Goal: Obtain resource: Download file/media

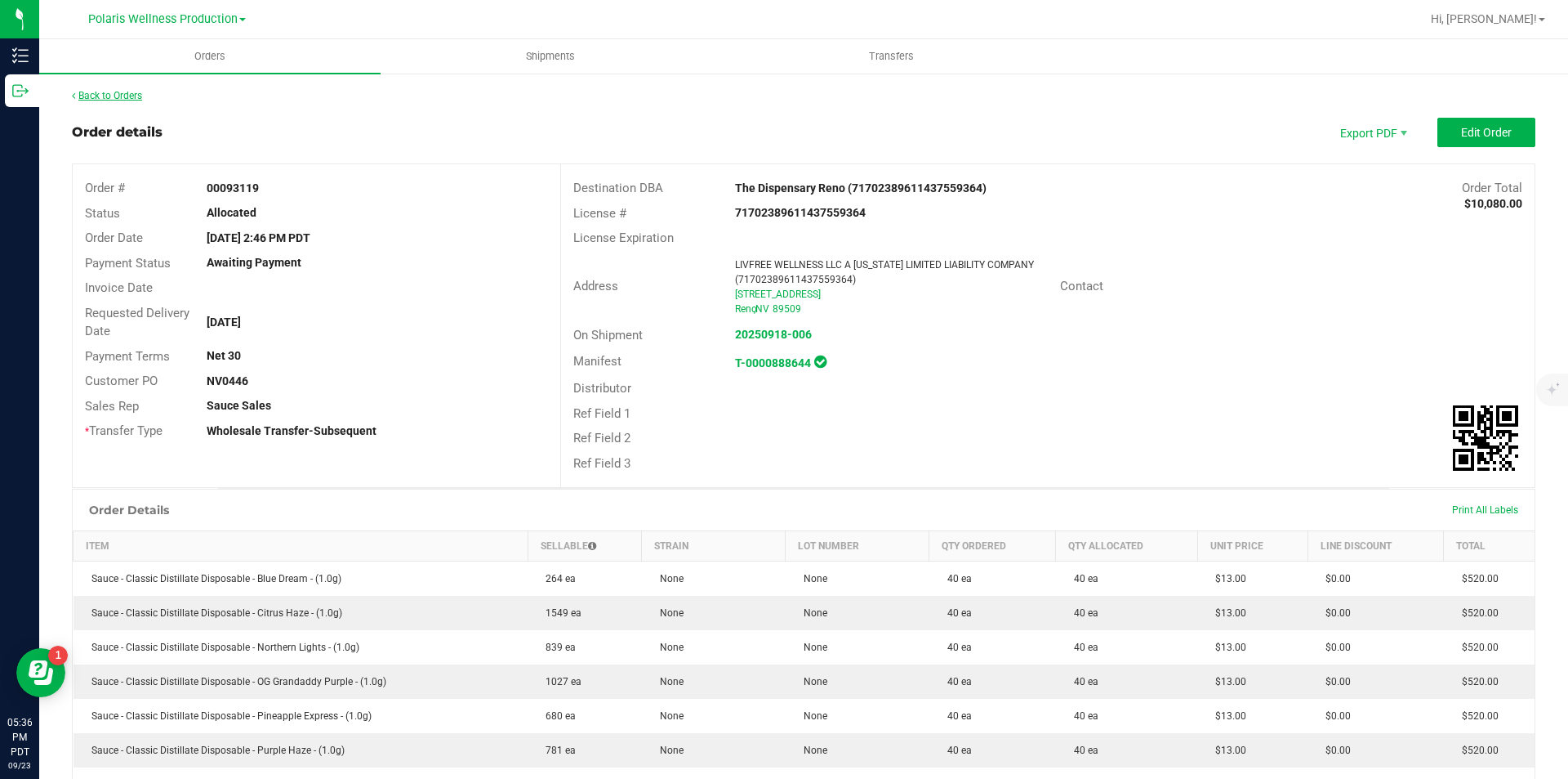
click at [91, 99] on link "Back to Orders" at bounding box center [107, 95] width 71 height 12
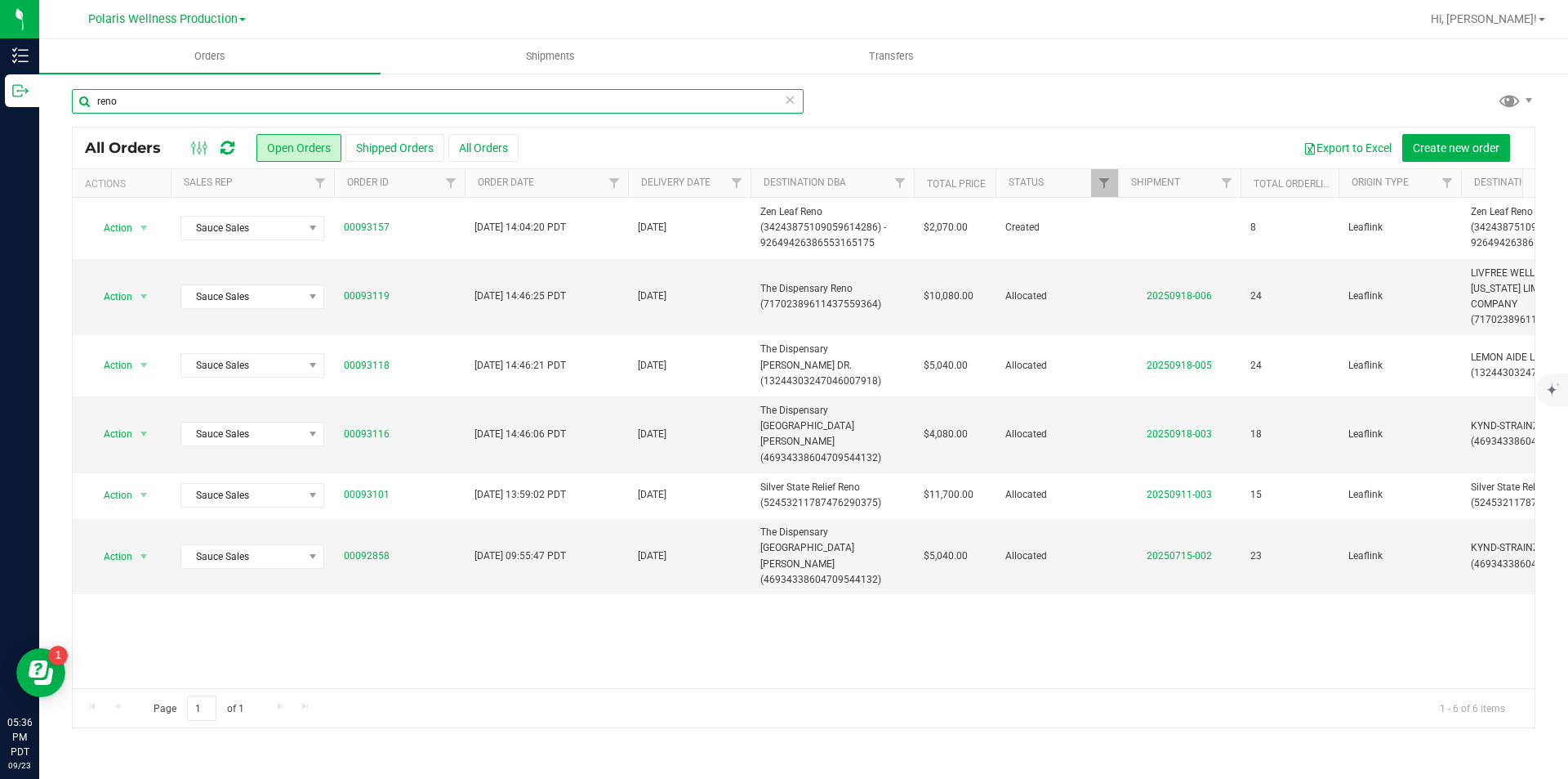
drag, startPoint x: 342, startPoint y: 109, endPoint x: 98, endPoint y: 124, distance: 244.5
click at [102, 125] on div "reno" at bounding box center [437, 108] width 731 height 37
type input "r"
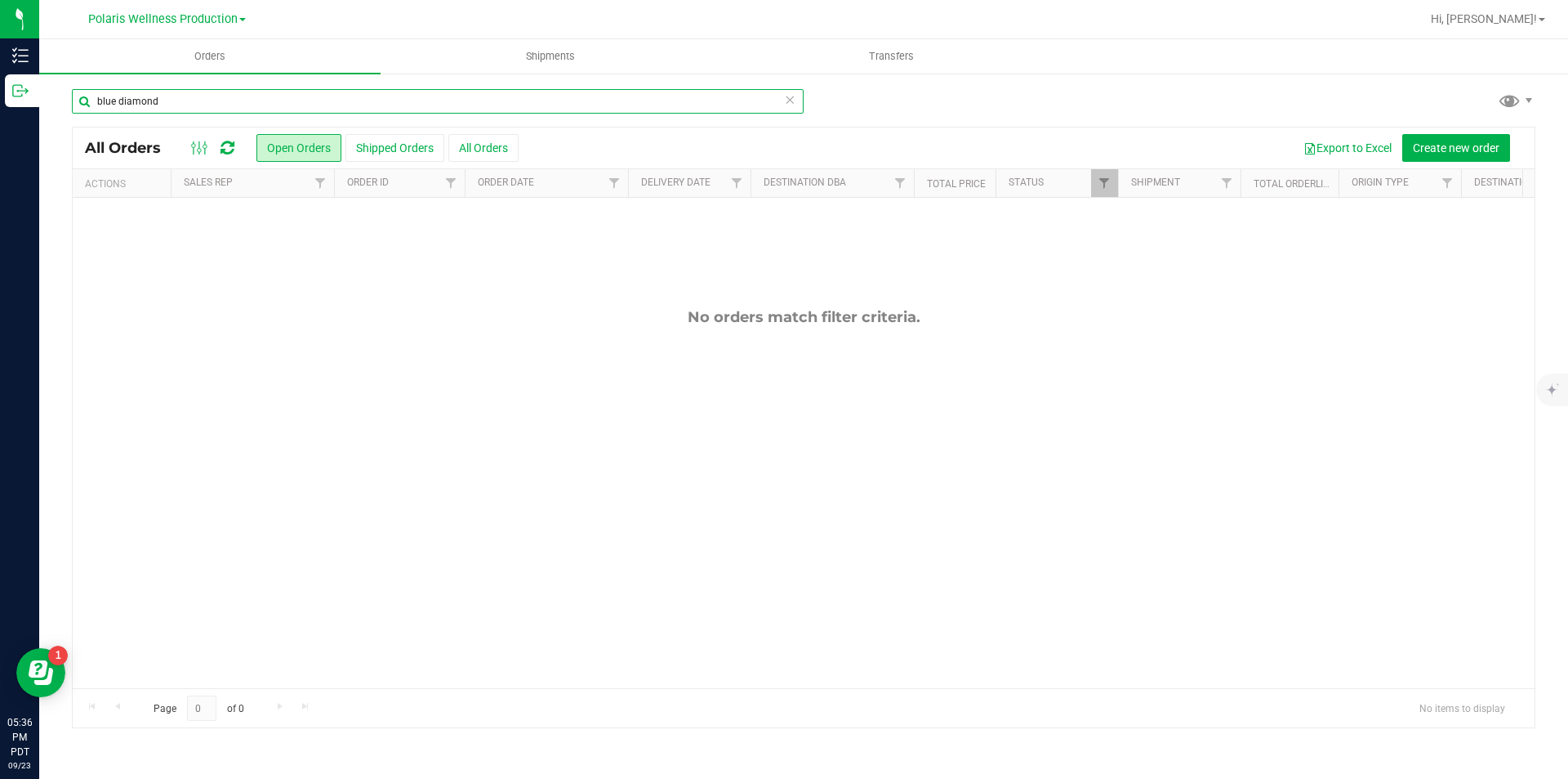
type input "blue diamond"
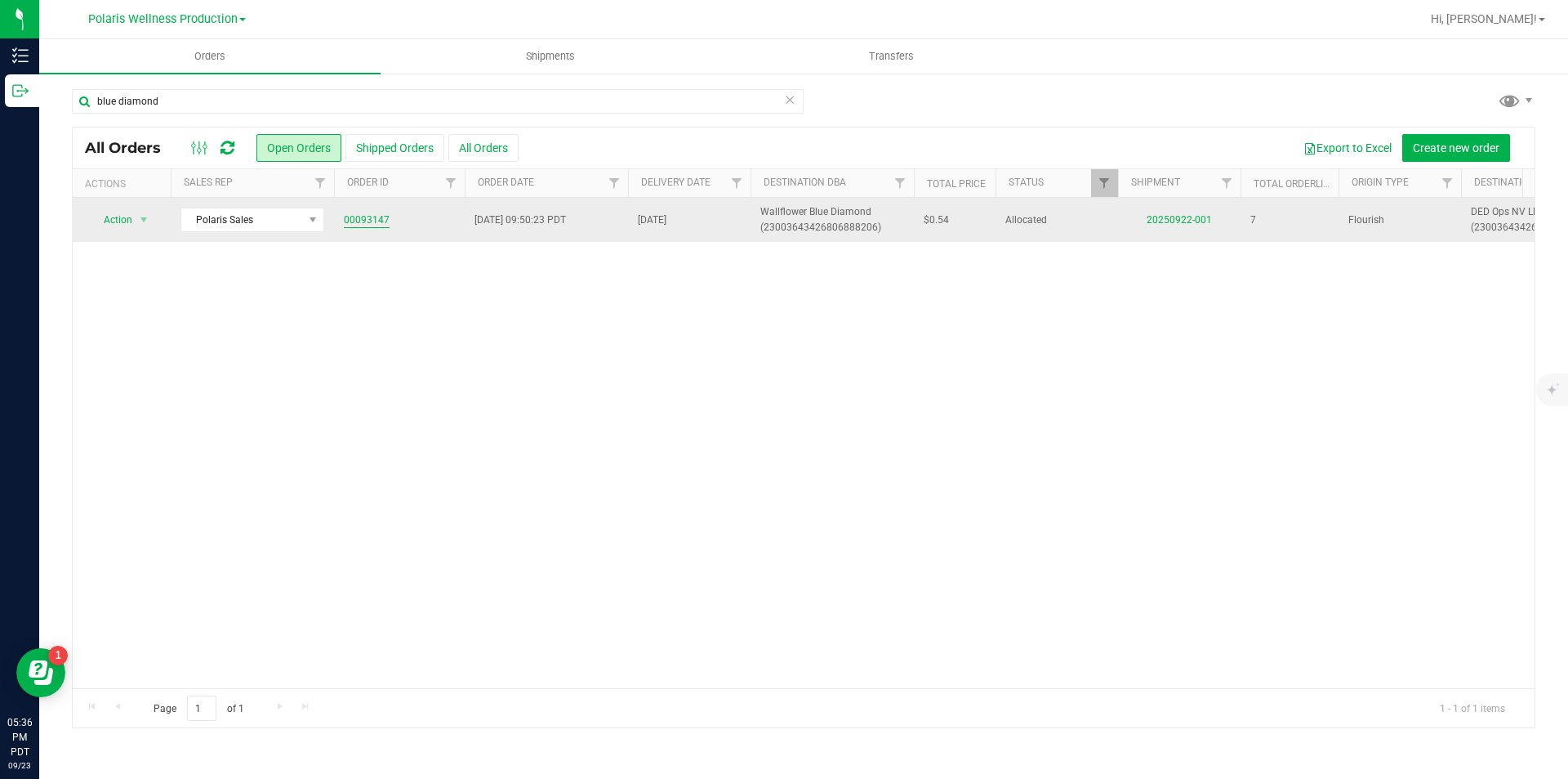
click at [368, 221] on link "00093147" at bounding box center [366, 220] width 46 height 16
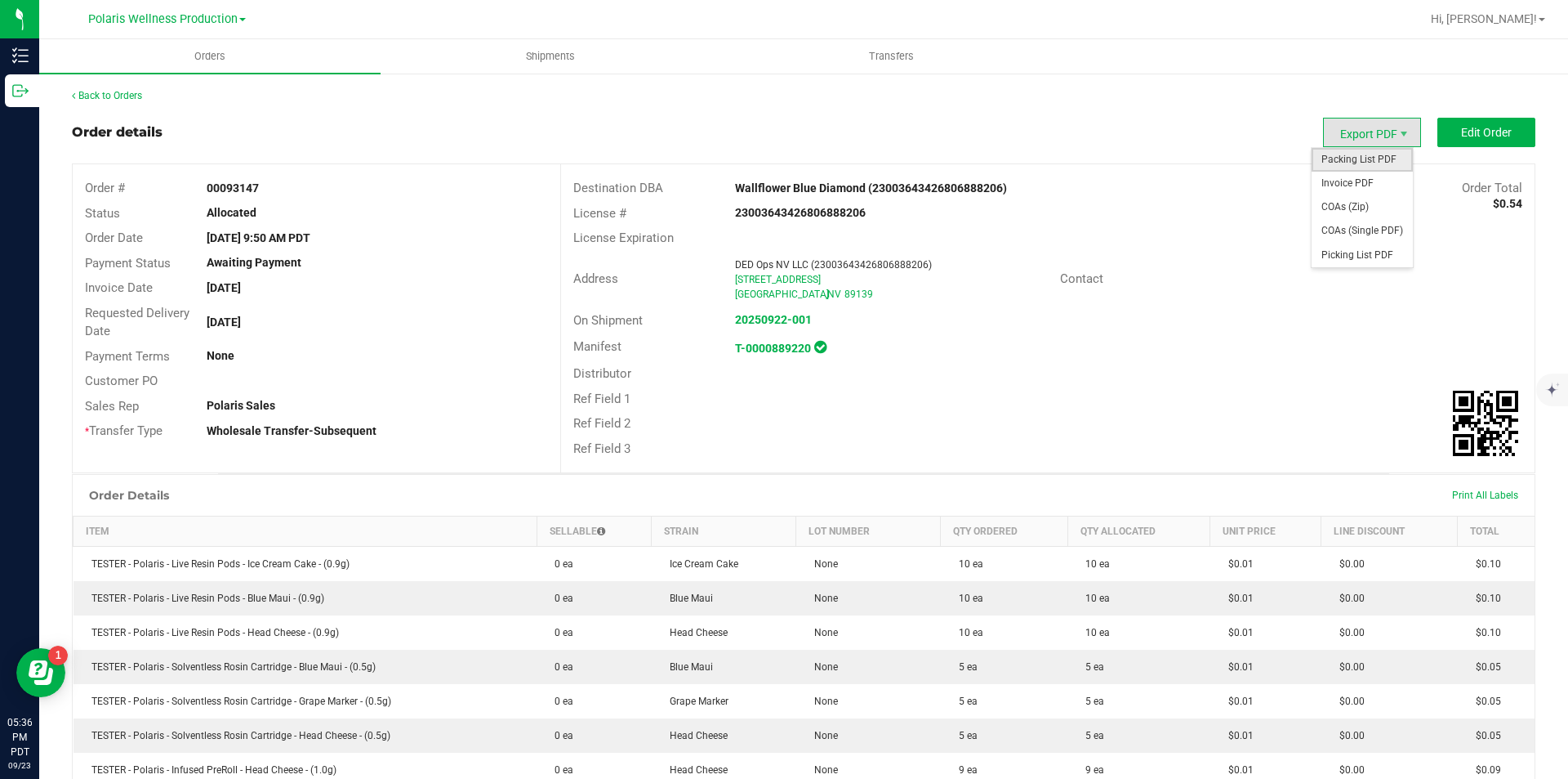
click at [1351, 154] on span "Packing List PDF" at bounding box center [1362, 160] width 101 height 24
